Goal: Entertainment & Leisure: Consume media (video, audio)

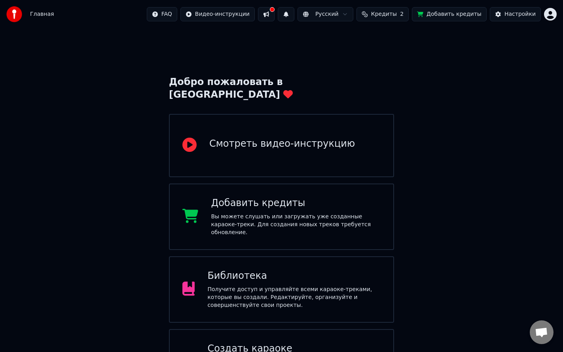
click at [49, 16] on span "Главная" at bounding box center [42, 14] width 24 height 8
click at [32, 16] on span "Главная" at bounding box center [42, 14] width 24 height 8
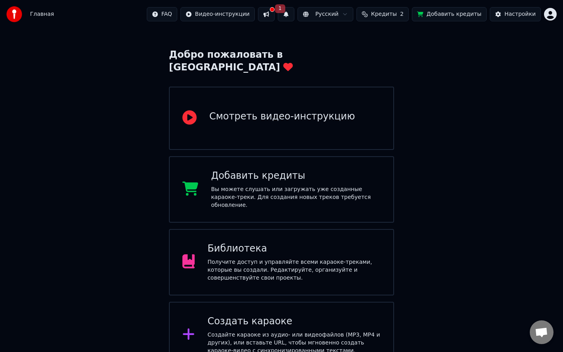
click at [233, 242] on div "Библиотека" at bounding box center [293, 248] width 173 height 13
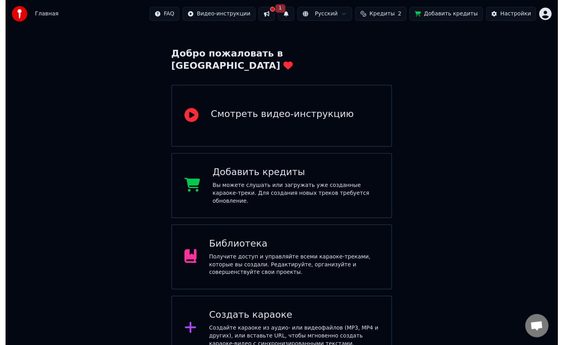
scroll to position [7, 0]
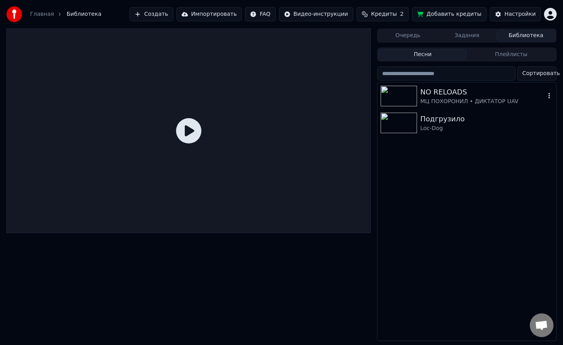
click at [400, 86] on img at bounding box center [399, 96] width 36 height 21
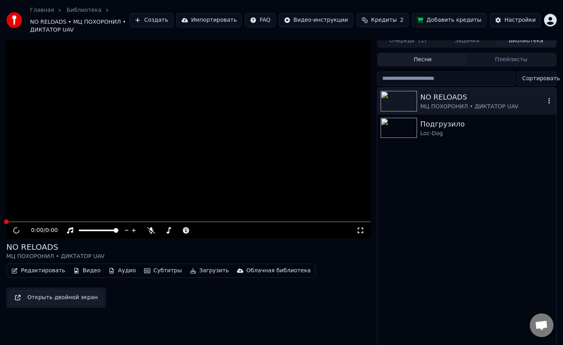
scroll to position [13, 0]
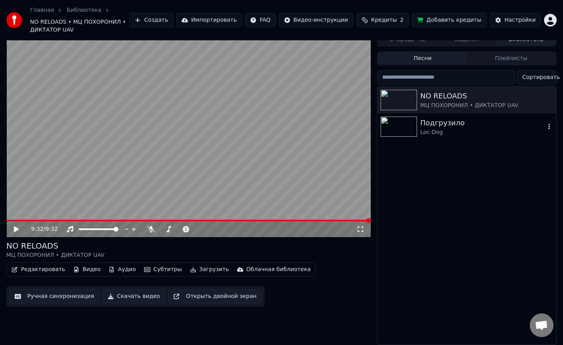
click at [401, 128] on img at bounding box center [399, 127] width 36 height 21
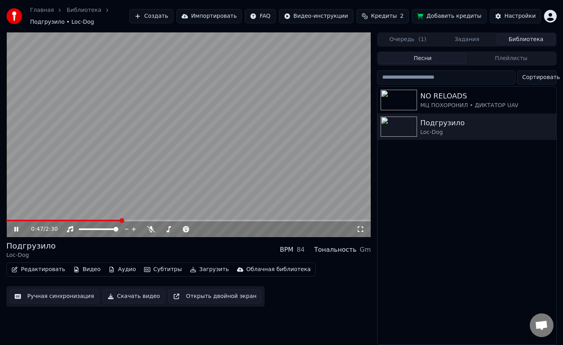
click at [383, 12] on button "Кредиты 2" at bounding box center [382, 16] width 52 height 14
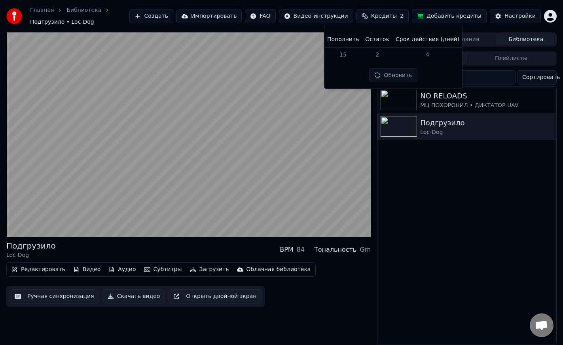
click at [393, 74] on button "Обновить" at bounding box center [393, 75] width 48 height 14
click at [457, 15] on button "Добавить кредиты" at bounding box center [449, 16] width 75 height 14
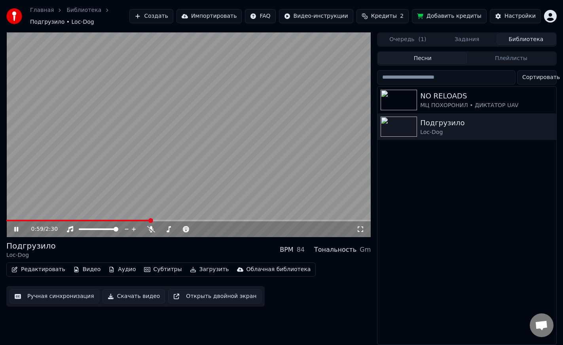
click at [276, 119] on video at bounding box center [188, 134] width 364 height 205
